Goal: Ask a question

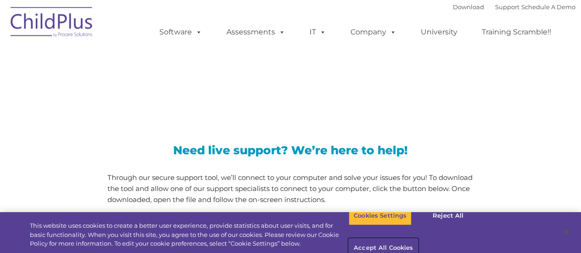
click at [418, 239] on button "Accept All Cookies" at bounding box center [382, 248] width 69 height 19
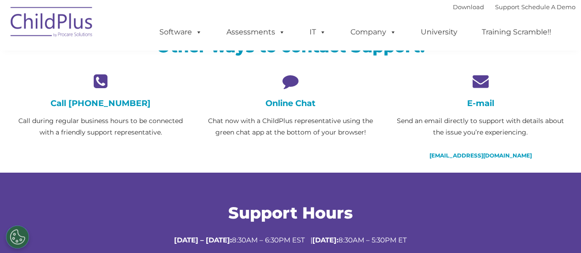
scroll to position [233, 0]
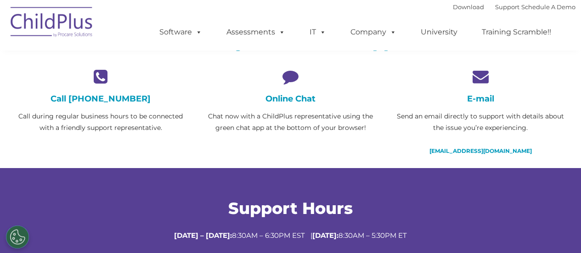
click at [301, 94] on h4 "Online Chat" at bounding box center [290, 99] width 176 height 10
click at [308, 130] on p "Chat now with a ChildPlus representative using the green chat app at the bottom…" at bounding box center [290, 122] width 176 height 23
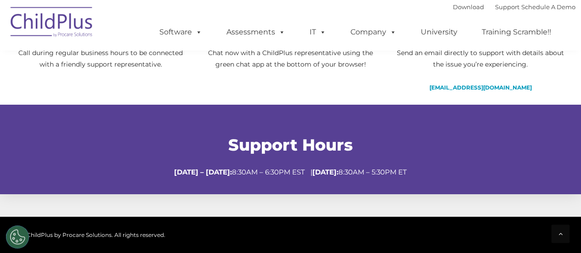
scroll to position [296, 0]
click at [555, 231] on div at bounding box center [560, 233] width 18 height 18
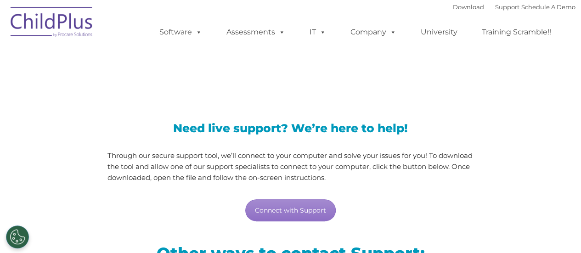
scroll to position [0, 0]
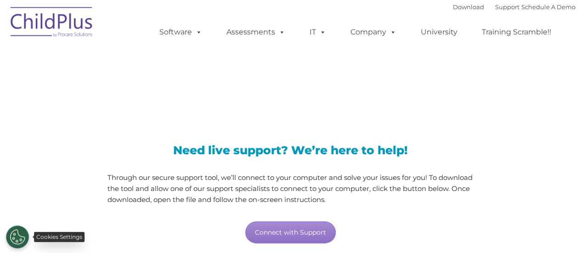
click at [21, 232] on button "Cookies Settings" at bounding box center [17, 236] width 23 height 23
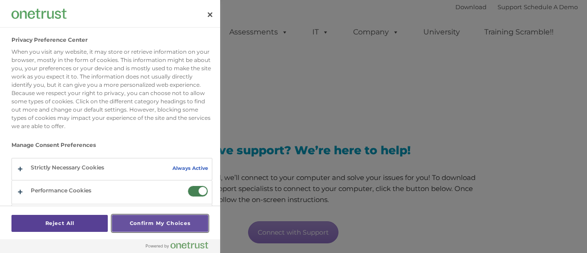
click at [131, 227] on button "Confirm My Choices" at bounding box center [160, 223] width 96 height 17
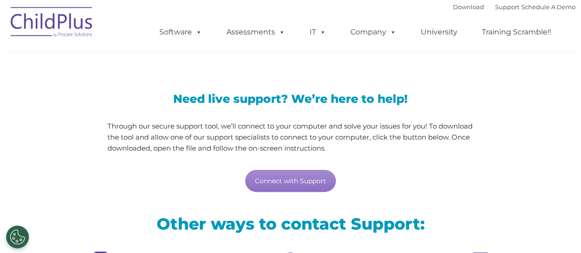
scroll to position [432, 0]
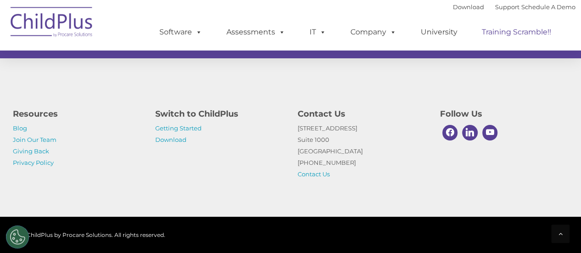
click at [556, 35] on link "Training Scramble!!" at bounding box center [516, 32] width 88 height 18
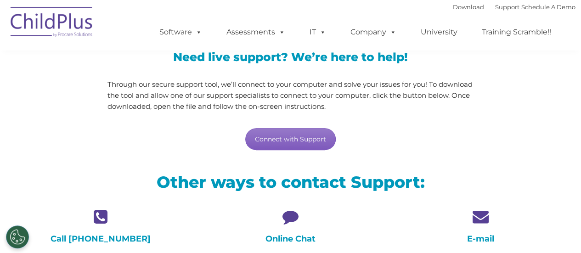
scroll to position [95, 0]
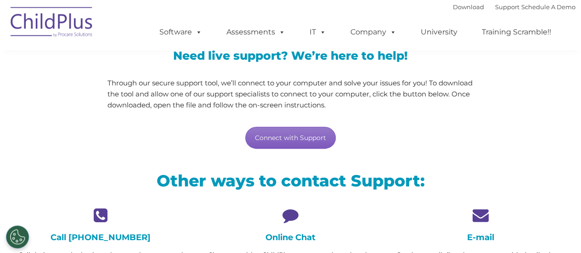
click at [303, 144] on link "Connect with Support" at bounding box center [290, 138] width 90 height 22
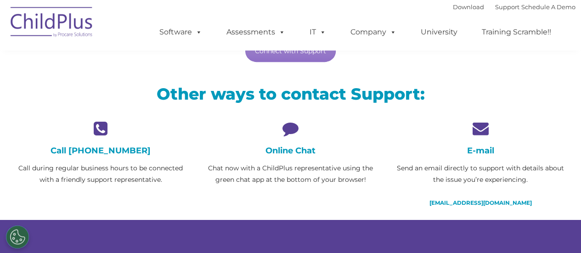
scroll to position [188, 0]
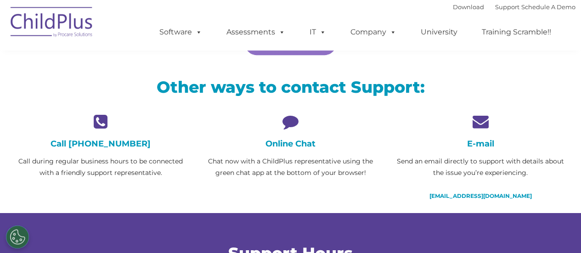
click at [286, 141] on h4 "Online Chat" at bounding box center [290, 144] width 176 height 10
click at [293, 123] on icon at bounding box center [290, 121] width 176 height 16
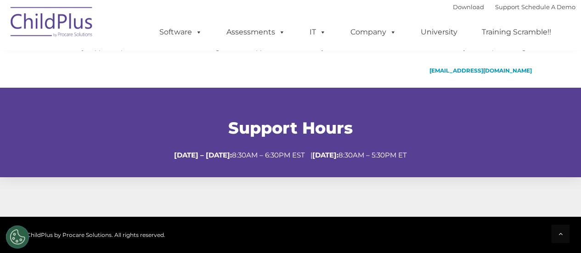
scroll to position [0, 0]
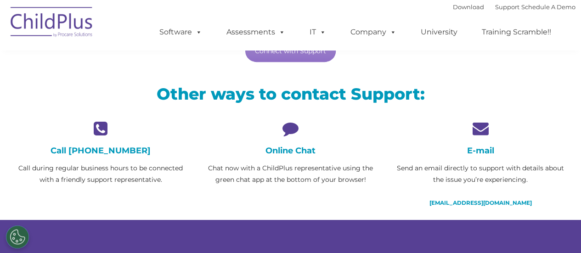
scroll to position [171, 0]
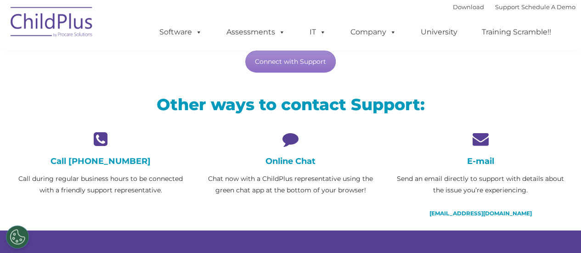
click at [276, 149] on div "Online Chat Chat now with a ChildPlus representative using the green chat app a…" at bounding box center [290, 163] width 176 height 65
drag, startPoint x: 284, startPoint y: 159, endPoint x: 284, endPoint y: 151, distance: 8.3
click at [284, 159] on h4 "Online Chat" at bounding box center [290, 161] width 176 height 10
click at [296, 57] on link "Connect with Support" at bounding box center [290, 61] width 90 height 22
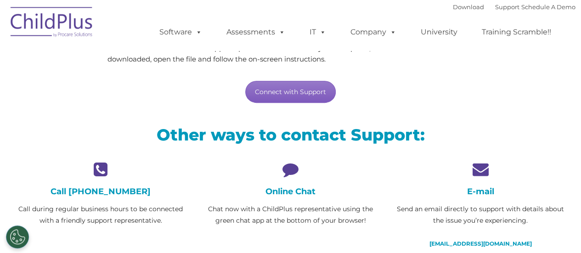
scroll to position [446, 0]
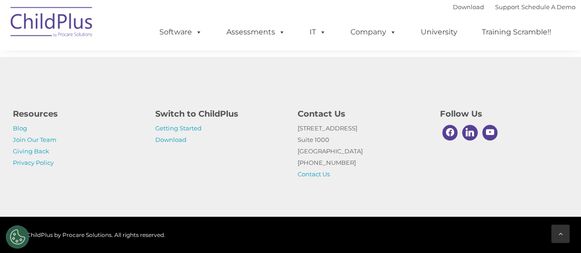
click at [563, 234] on div at bounding box center [560, 233] width 18 height 18
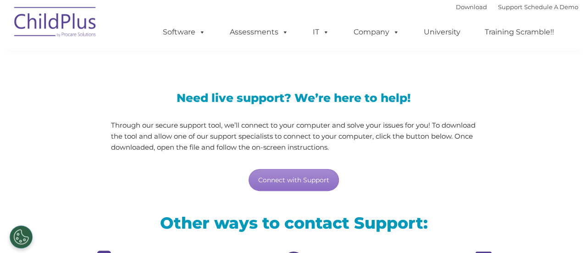
scroll to position [0, 0]
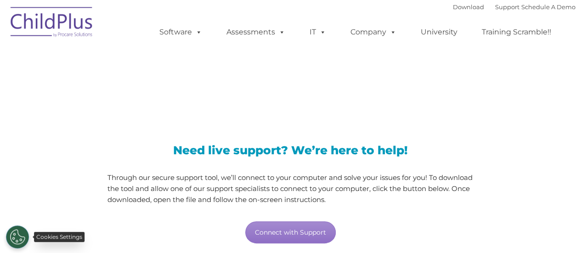
click at [22, 233] on button "Cookies Settings" at bounding box center [17, 236] width 23 height 23
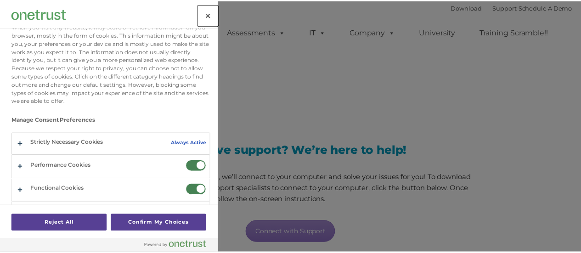
scroll to position [45, 0]
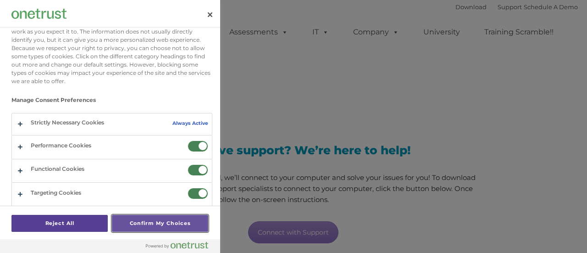
click at [139, 218] on button "Confirm My Choices" at bounding box center [160, 223] width 96 height 17
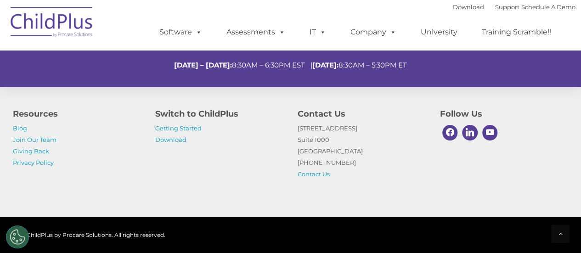
scroll to position [446, 0]
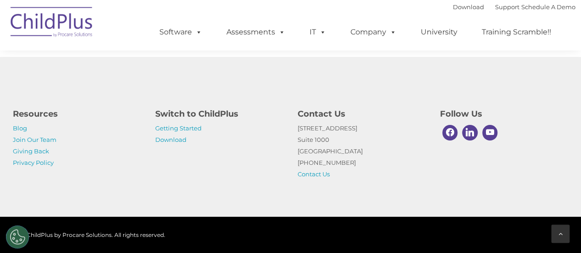
click at [555, 228] on div at bounding box center [560, 233] width 18 height 18
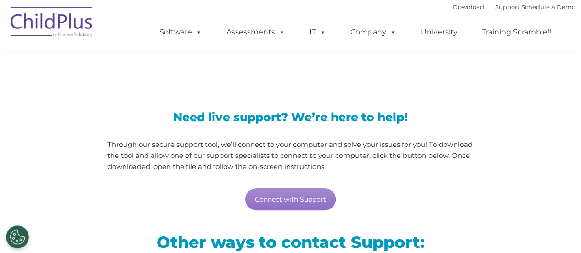
scroll to position [0, 0]
